Goal: Check status: Check status

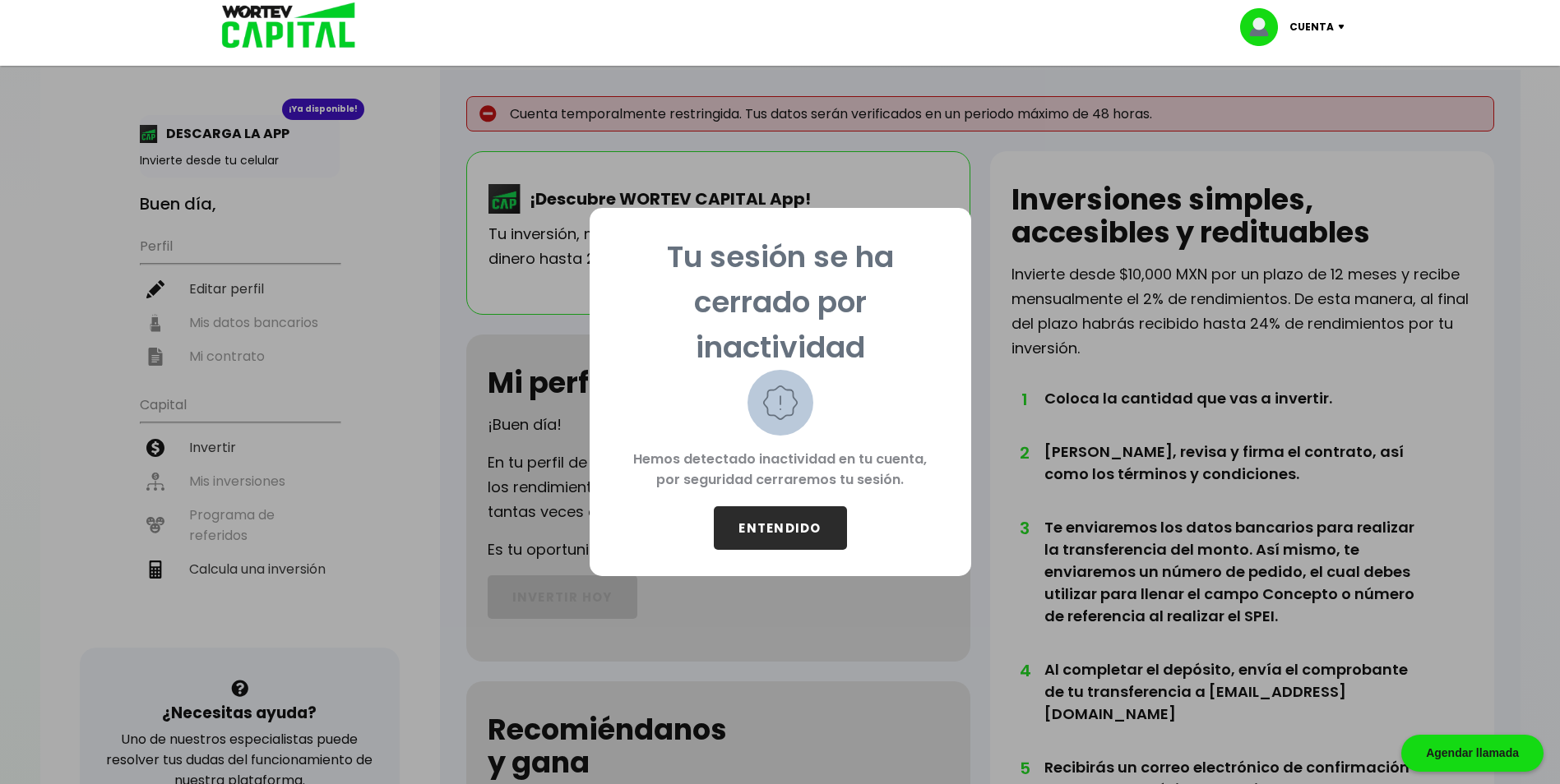
click at [778, 525] on button "ENTENDIDO" at bounding box center [780, 527] width 133 height 43
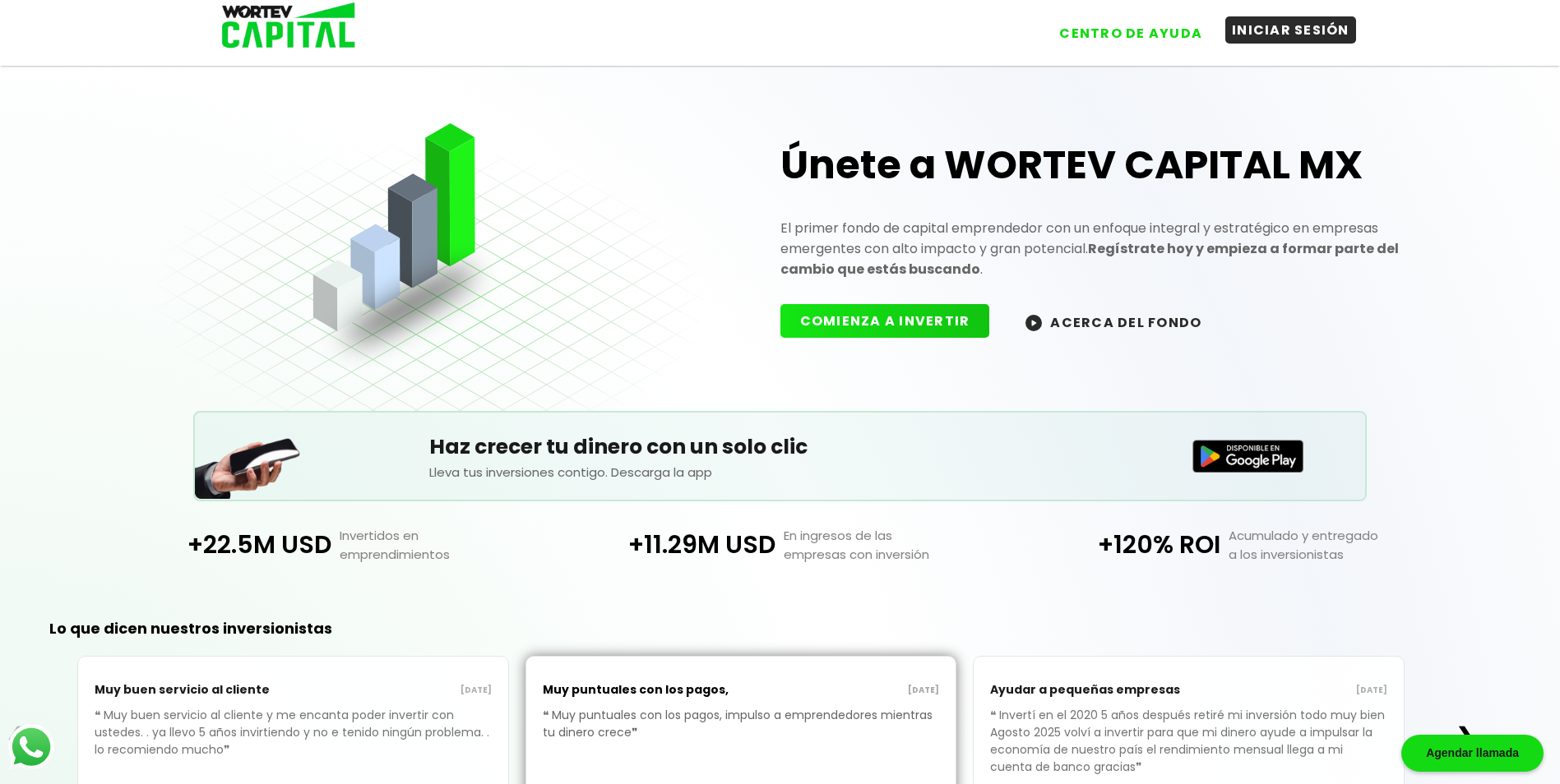
click at [1274, 27] on button "INICIAR SESIÓN" at bounding box center [1290, 29] width 131 height 27
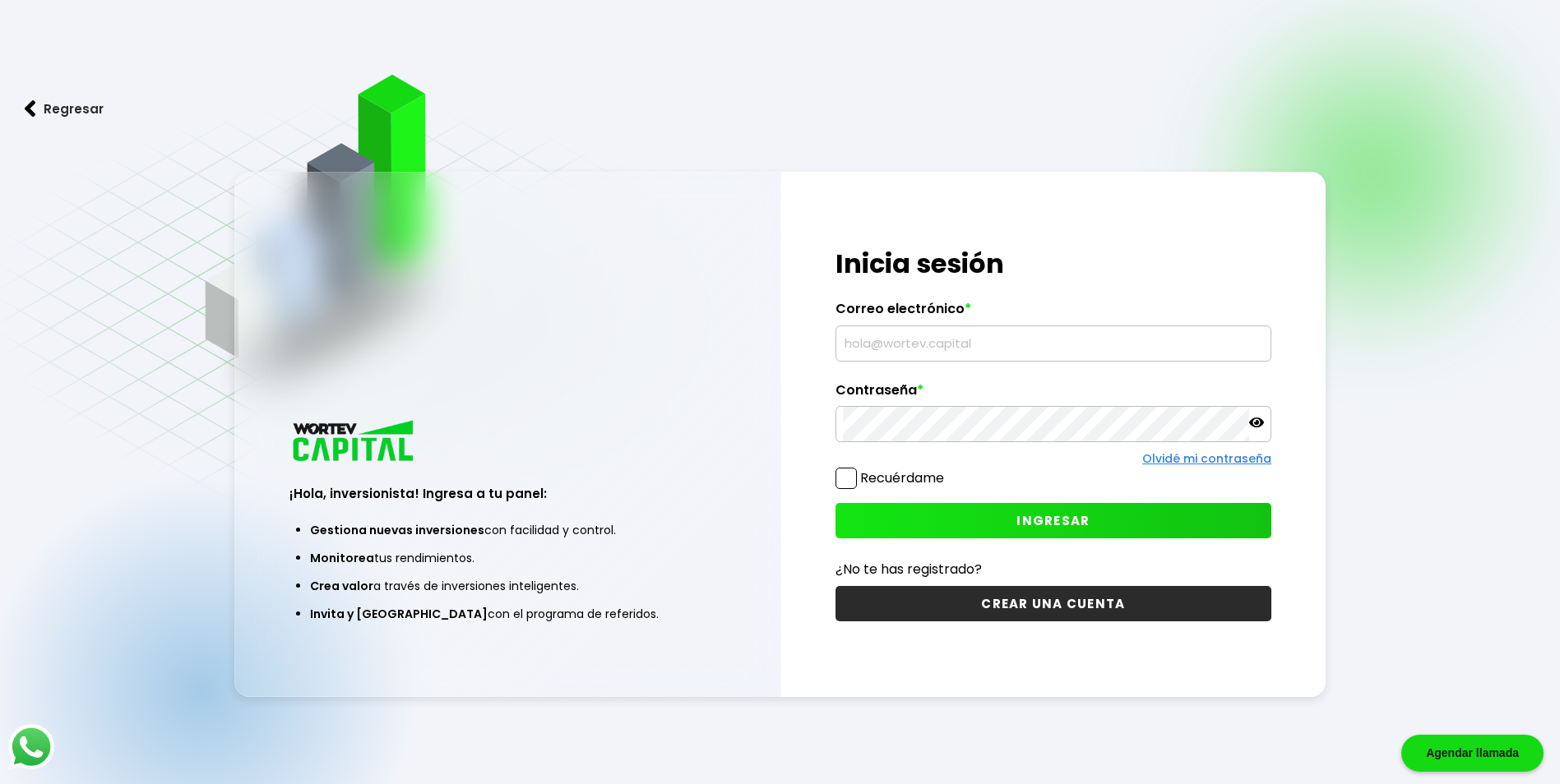
type input "[EMAIL_ADDRESS][DOMAIN_NAME]"
click at [852, 477] on span at bounding box center [846, 478] width 21 height 21
click at [947, 470] on input "Recuérdame" at bounding box center [947, 470] width 0 height 0
click at [1040, 524] on span "INGRESAR" at bounding box center [1053, 521] width 74 height 17
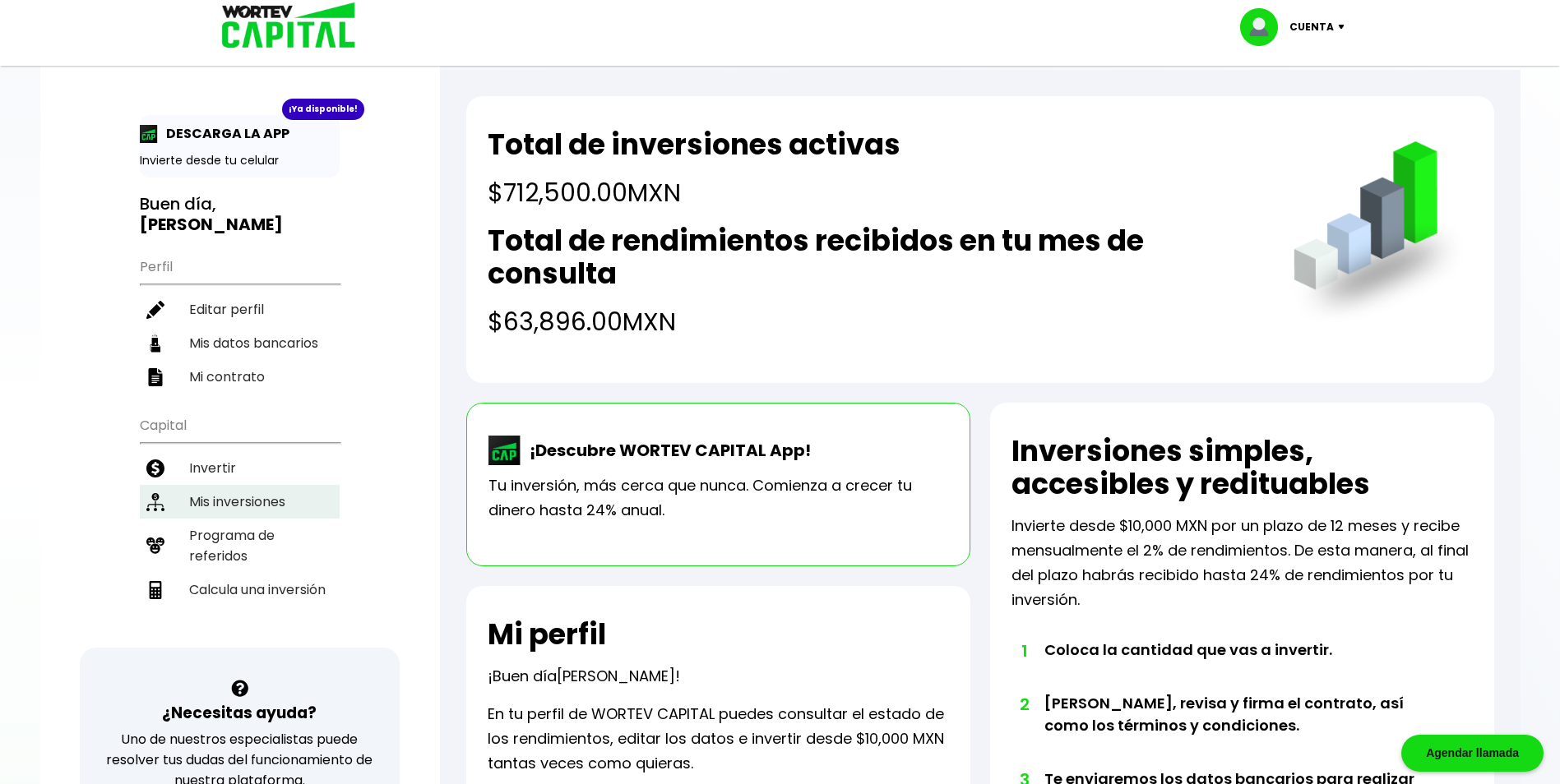
click at [238, 498] on li "Mis inversiones" at bounding box center [239, 502] width 200 height 34
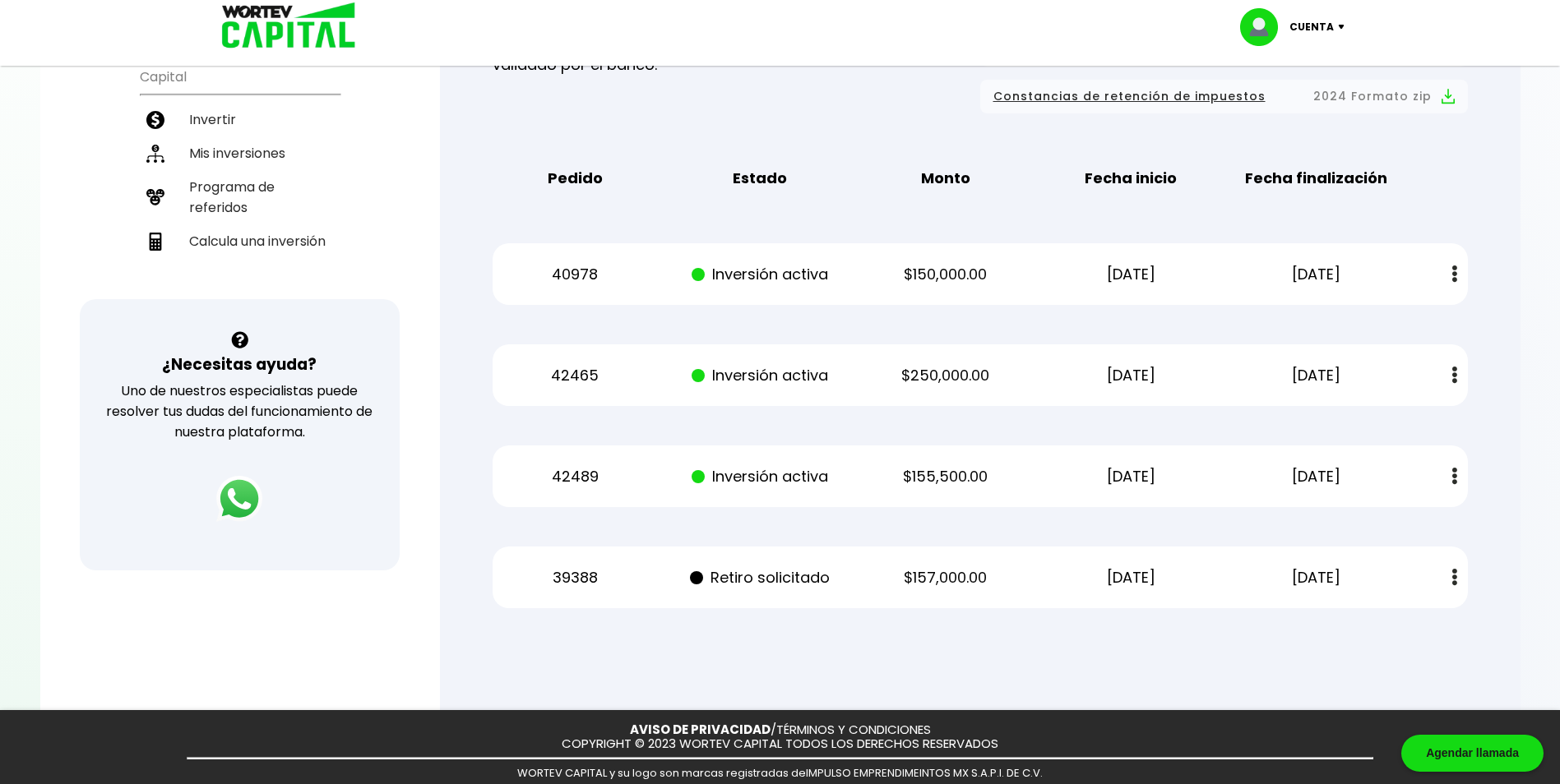
scroll to position [319, 0]
